Goal: Find specific page/section: Find specific page/section

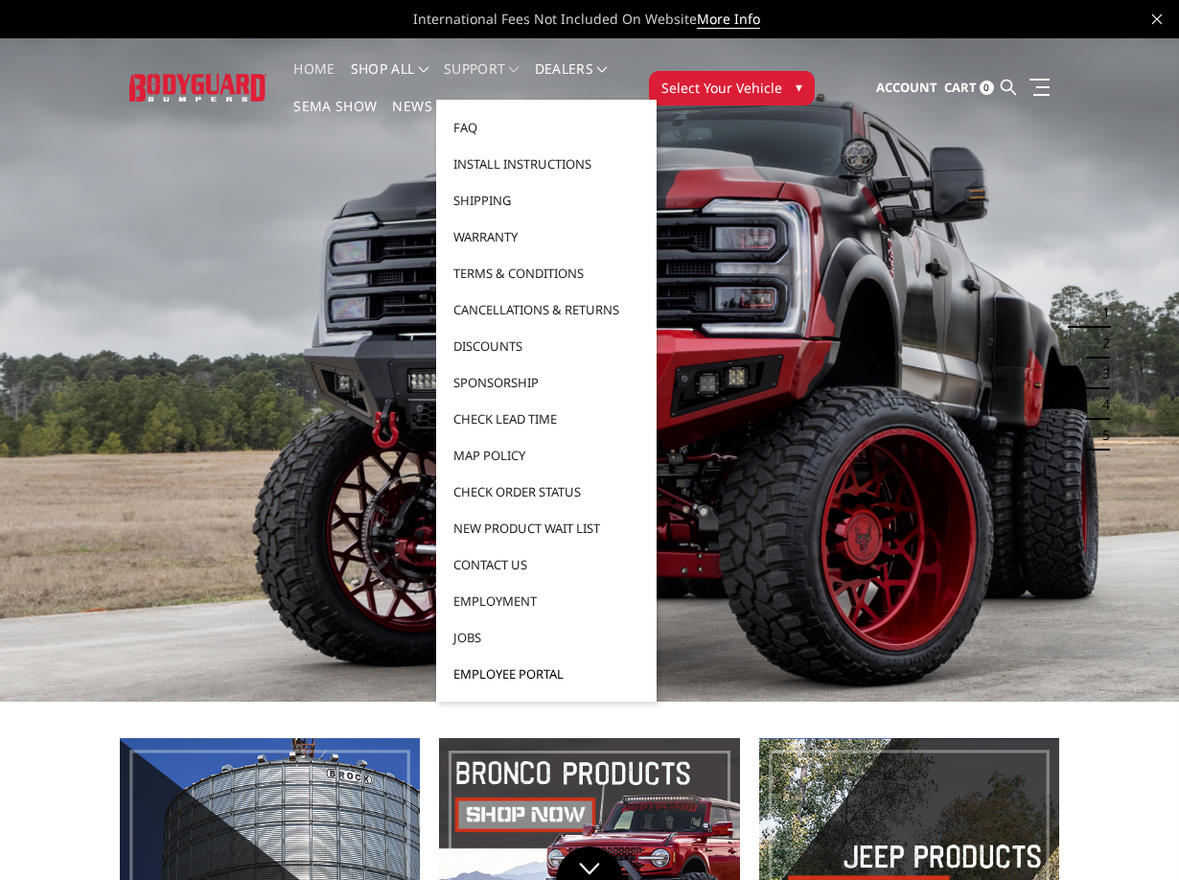
click at [541, 672] on link "Employee Portal" at bounding box center [546, 674] width 205 height 36
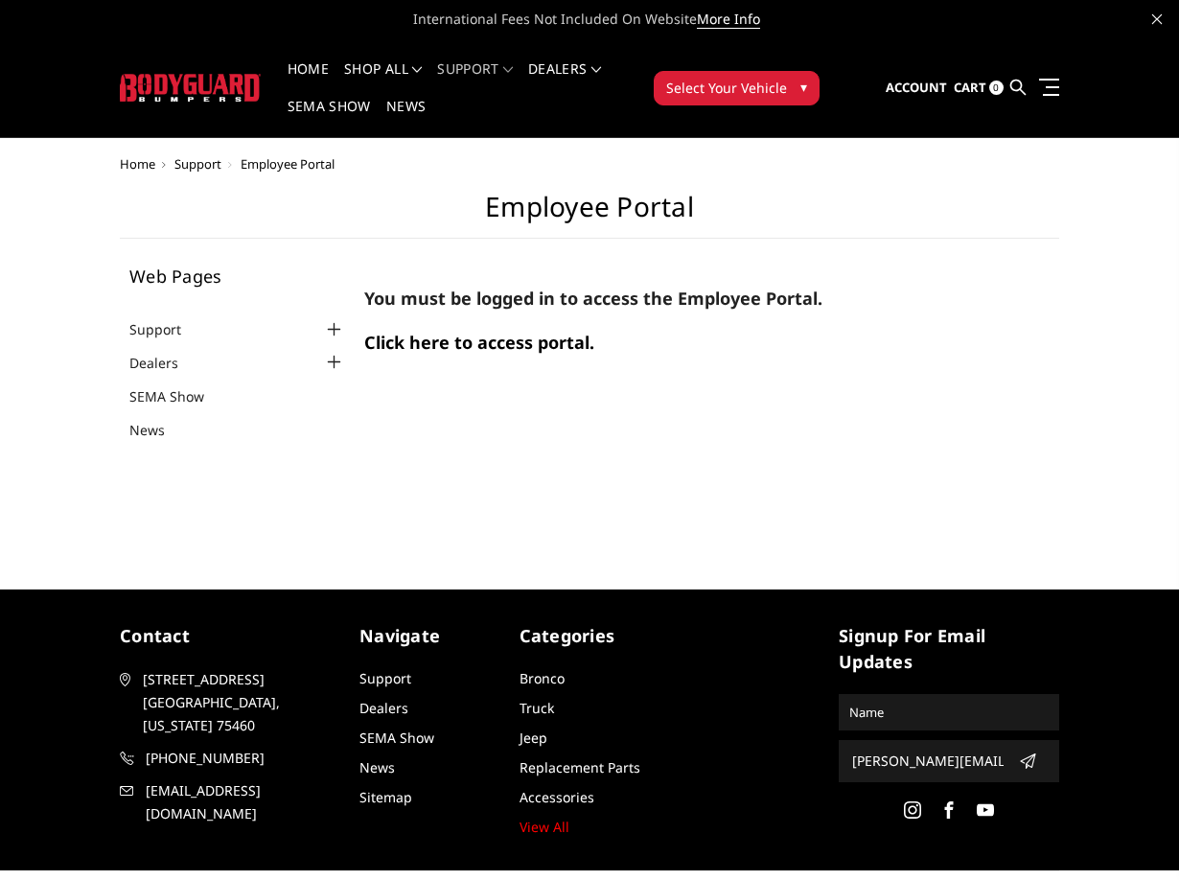
click at [383, 348] on span "Click here to access portal." at bounding box center [479, 342] width 230 height 23
